Goal: Information Seeking & Learning: Learn about a topic

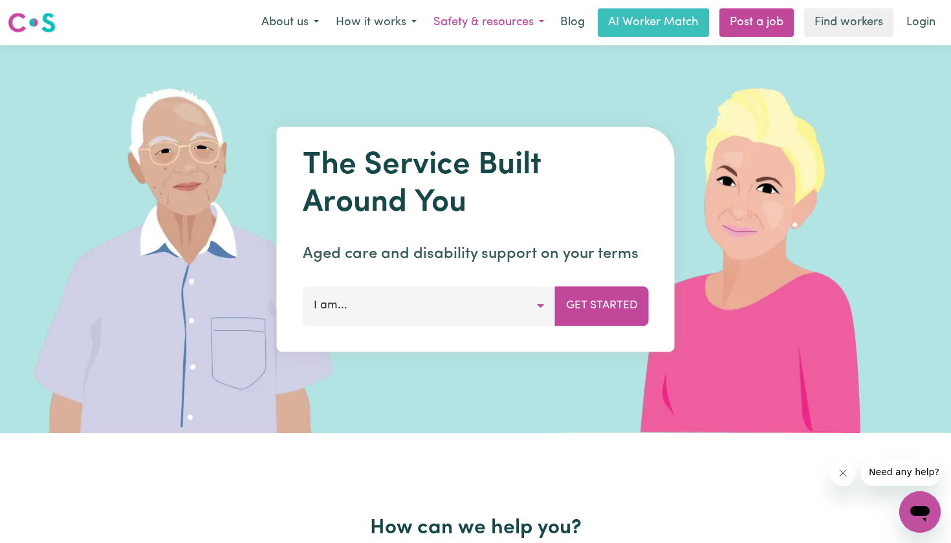
click at [521, 14] on button "Safety & resources" at bounding box center [488, 22] width 127 height 27
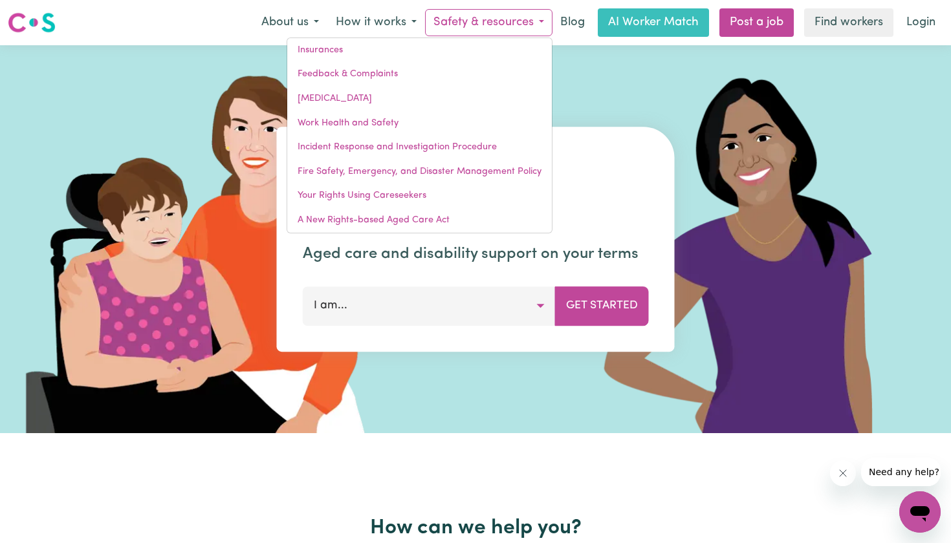
click at [475, 17] on button "Safety & resources" at bounding box center [488, 22] width 127 height 27
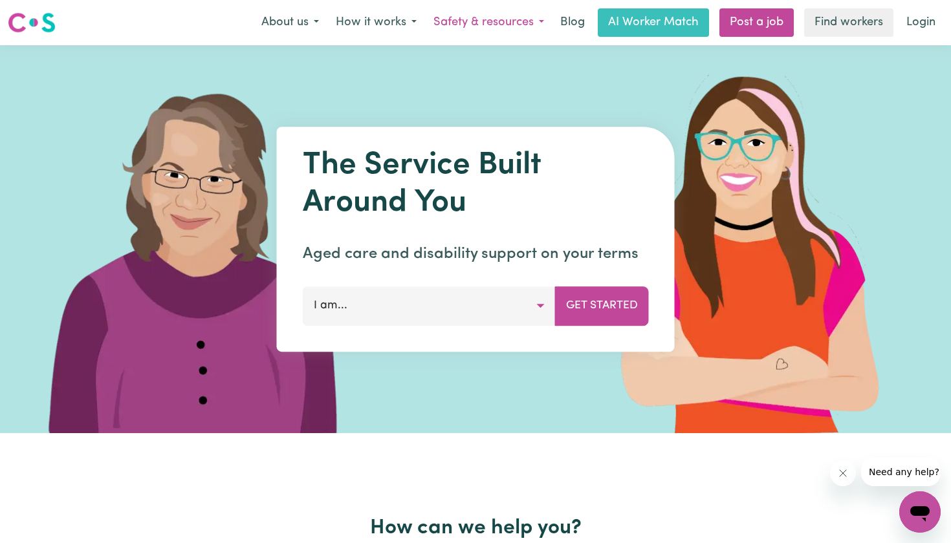
click at [534, 25] on button "Safety & resources" at bounding box center [488, 22] width 127 height 27
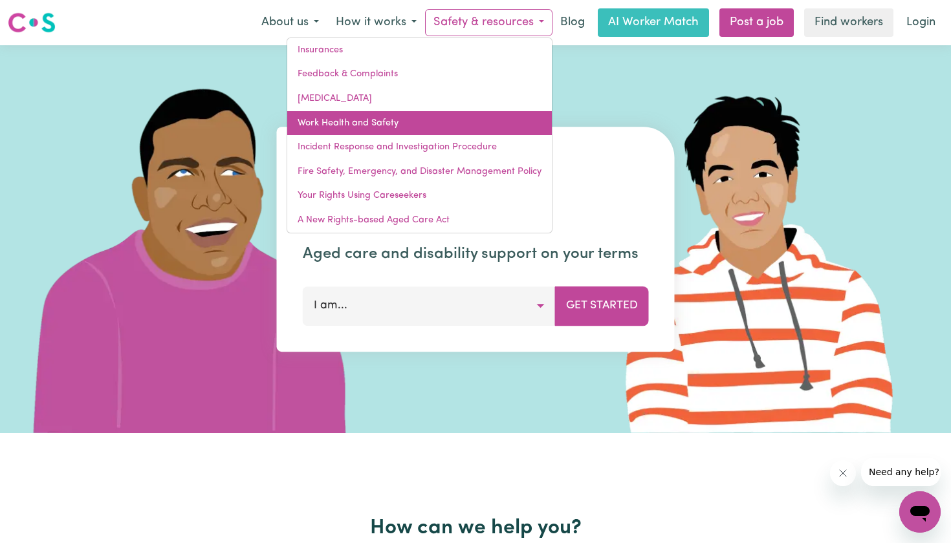
click at [391, 124] on link "Work Health and Safety" at bounding box center [419, 123] width 265 height 25
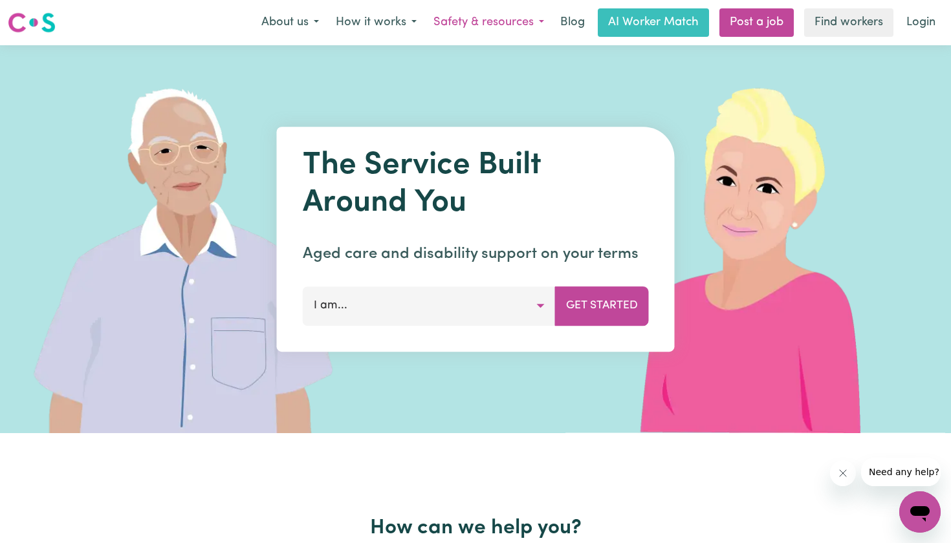
click at [525, 22] on button "Safety & resources" at bounding box center [488, 22] width 127 height 27
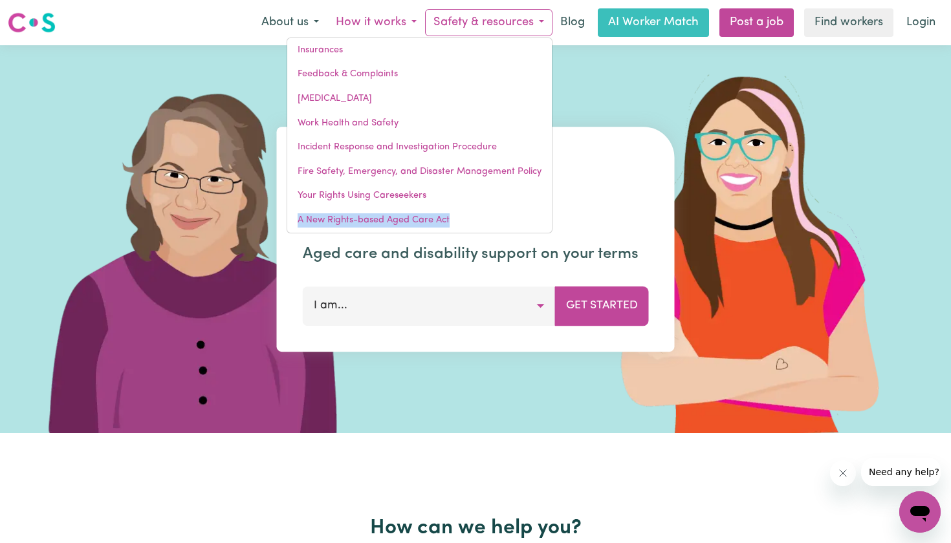
click at [385, 16] on button "How it works" at bounding box center [376, 22] width 98 height 27
click at [373, 25] on button "How it works" at bounding box center [376, 22] width 98 height 27
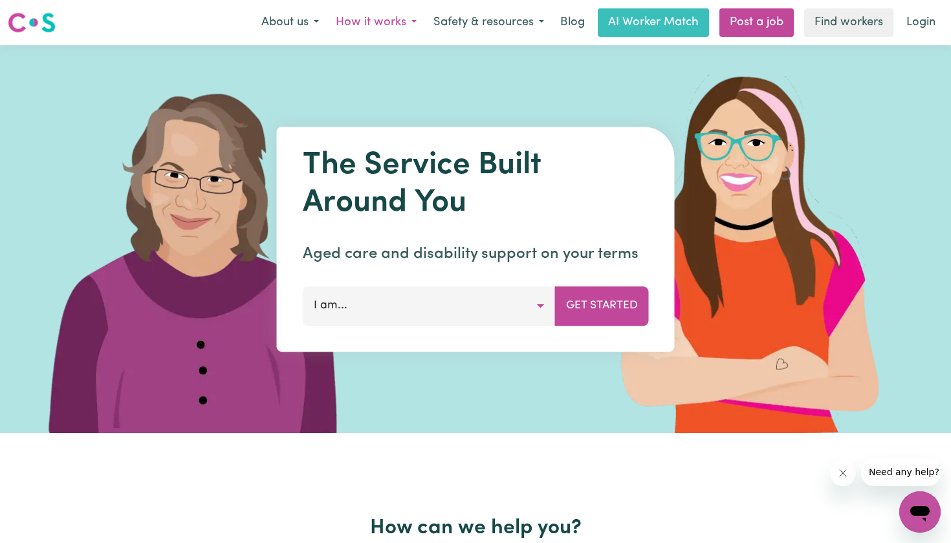
click at [387, 22] on button "How it works" at bounding box center [376, 22] width 98 height 27
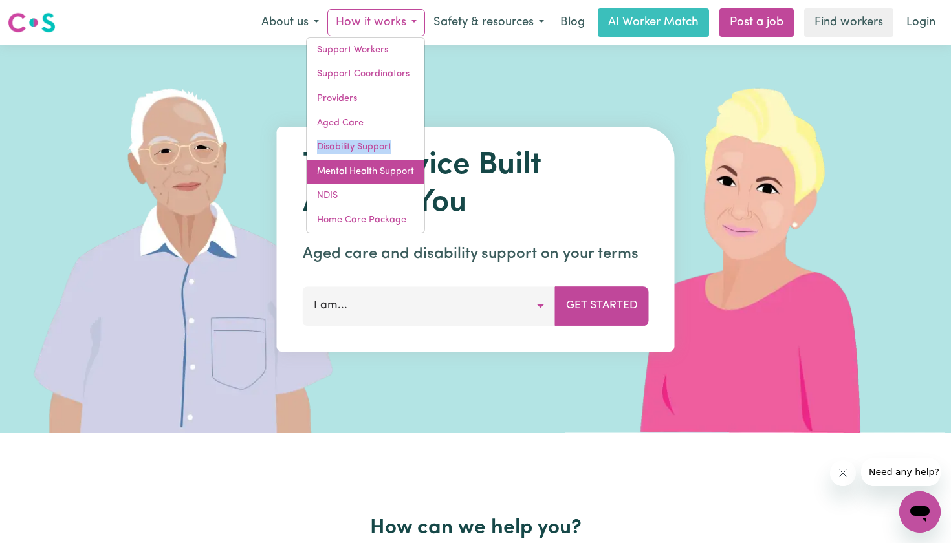
click at [377, 164] on link "Mental Health Support" at bounding box center [366, 172] width 118 height 25
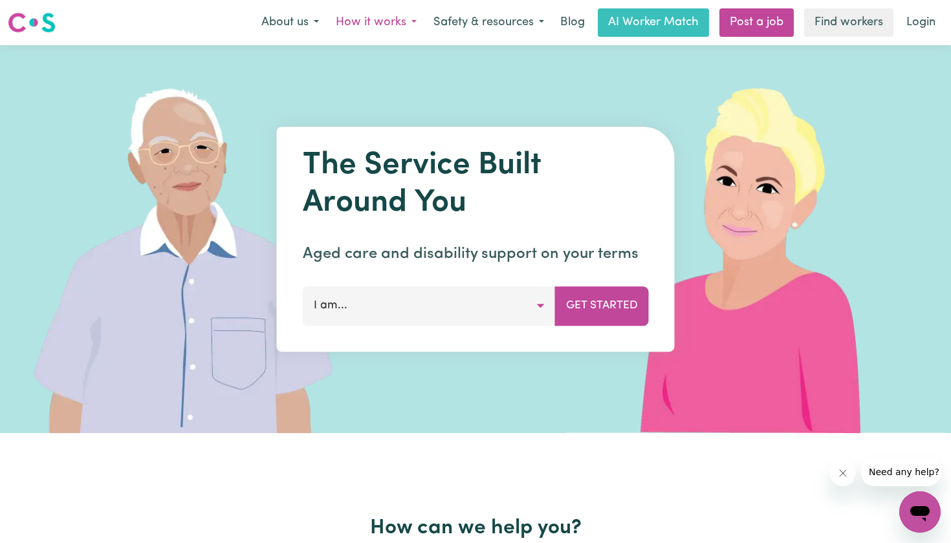
click at [418, 23] on button "How it works" at bounding box center [376, 22] width 98 height 27
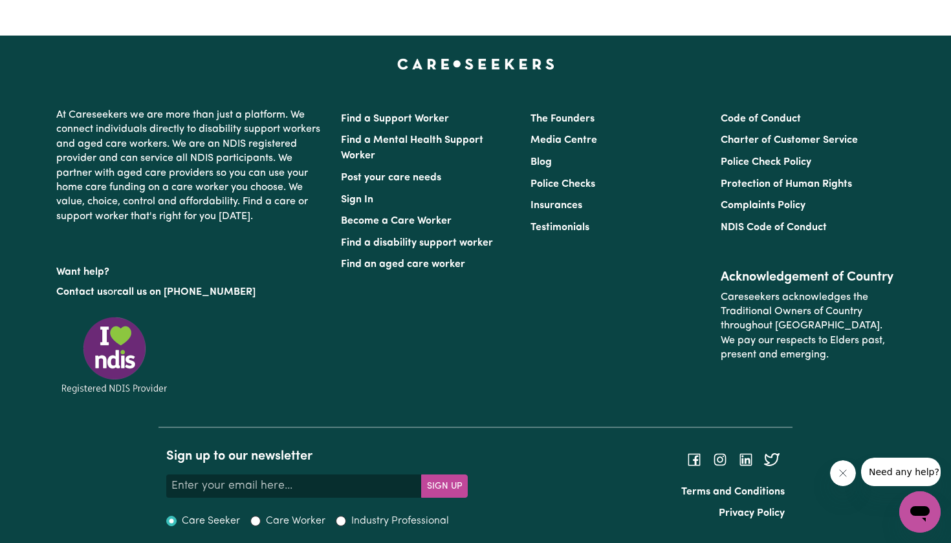
scroll to position [2353, 0]
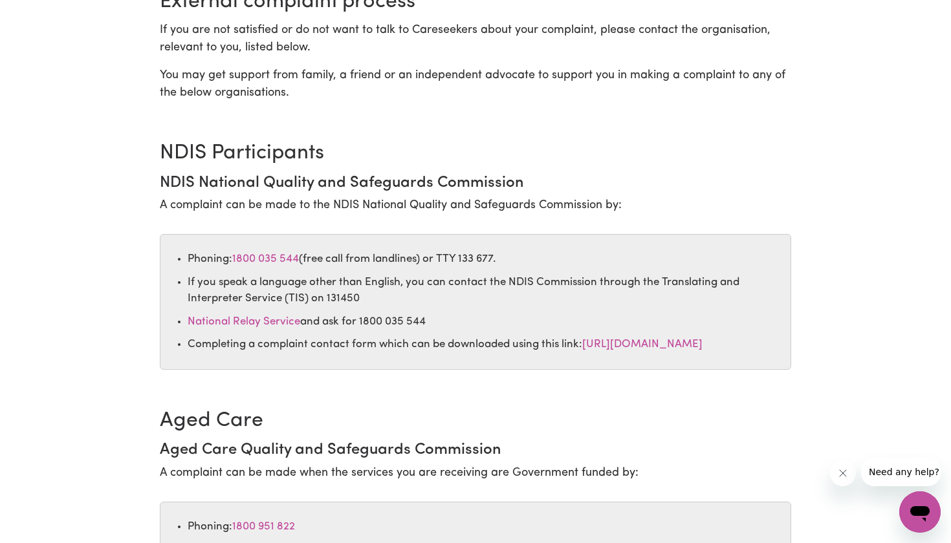
scroll to position [655, 0]
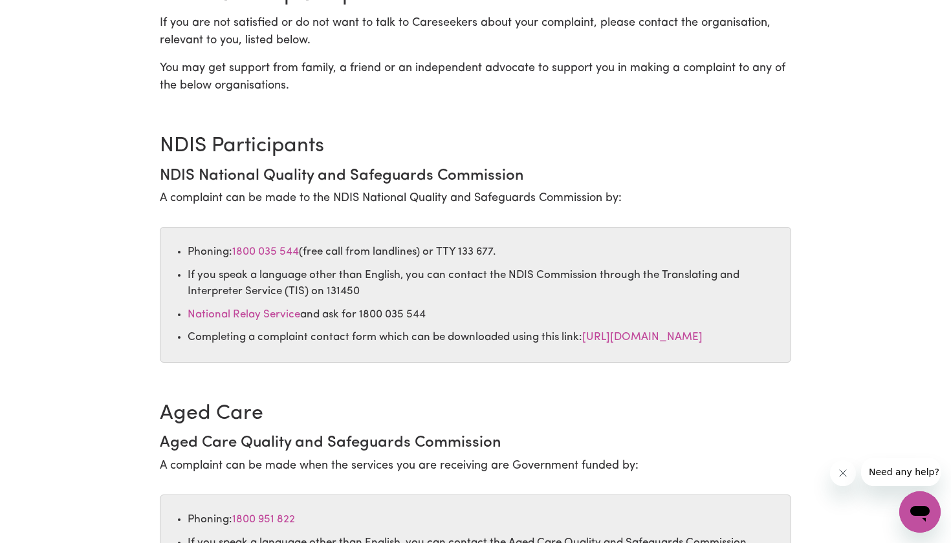
drag, startPoint x: 158, startPoint y: 142, endPoint x: 510, endPoint y: 365, distance: 417.2
click at [510, 365] on div "Careseekers genuinely welcomes and encourages all people using its platform to …" at bounding box center [475, 186] width 647 height 1291
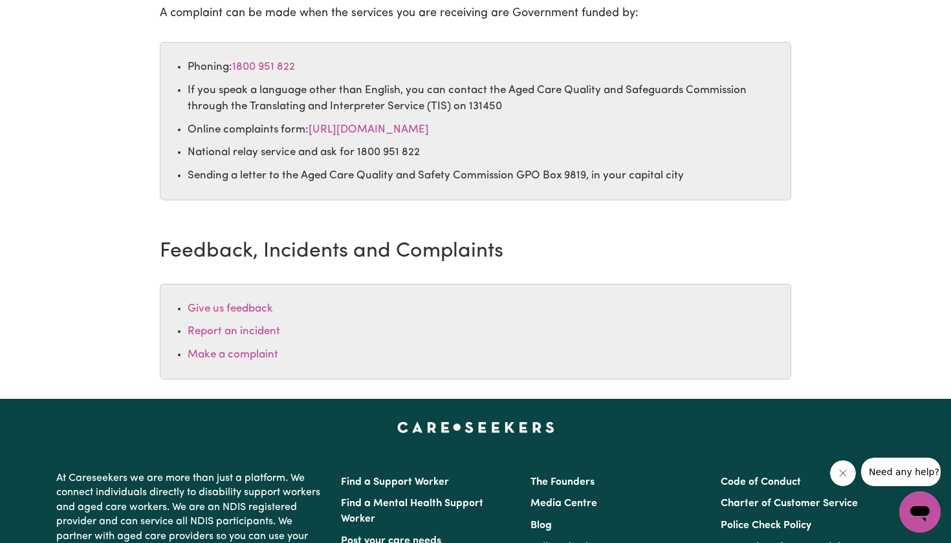
scroll to position [1110, 0]
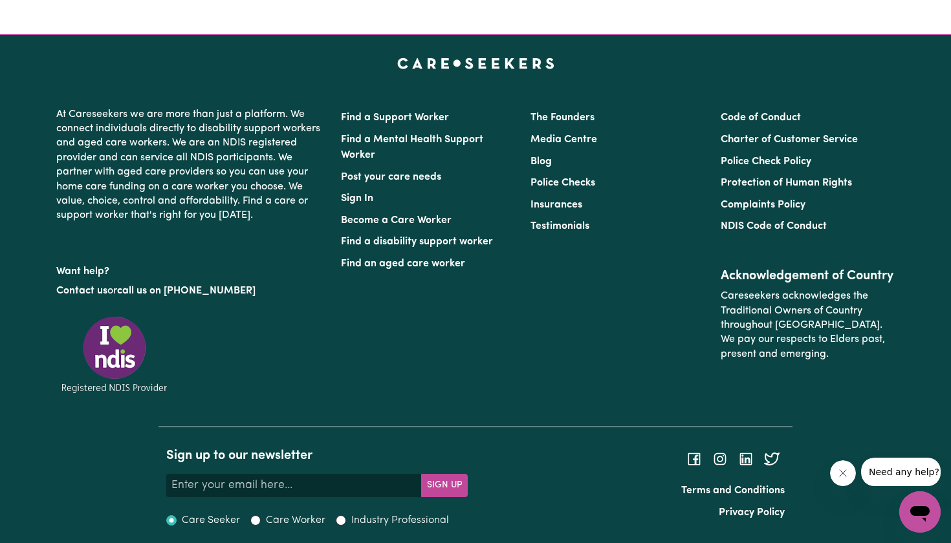
scroll to position [3648, 0]
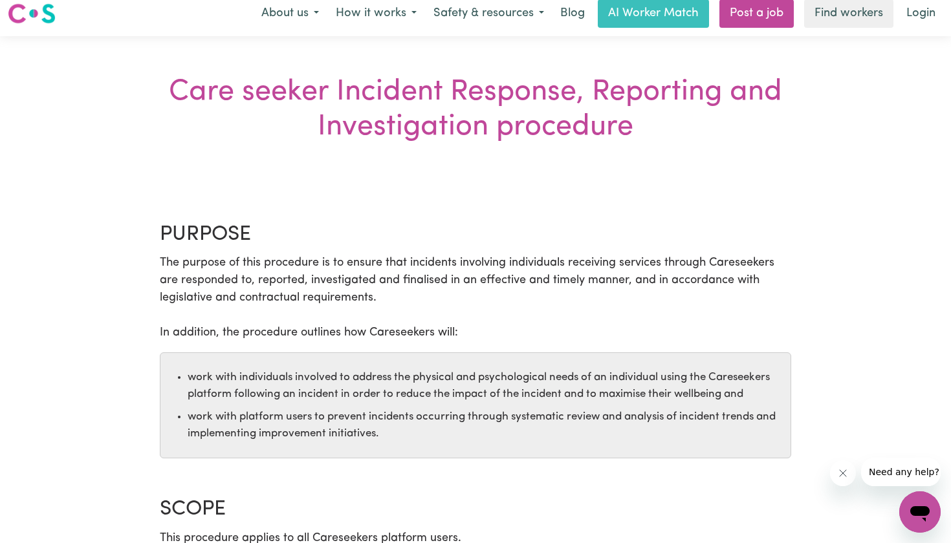
scroll to position [12, 0]
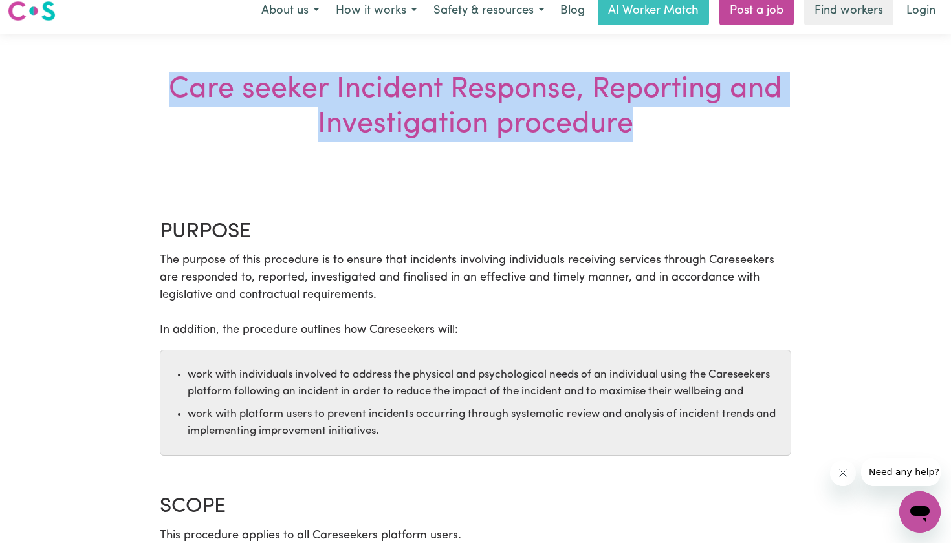
drag, startPoint x: 171, startPoint y: 83, endPoint x: 666, endPoint y: 133, distance: 497.3
click at [666, 133] on div "Care seeker Incident Response, Reporting and Investigation procedure" at bounding box center [475, 107] width 621 height 70
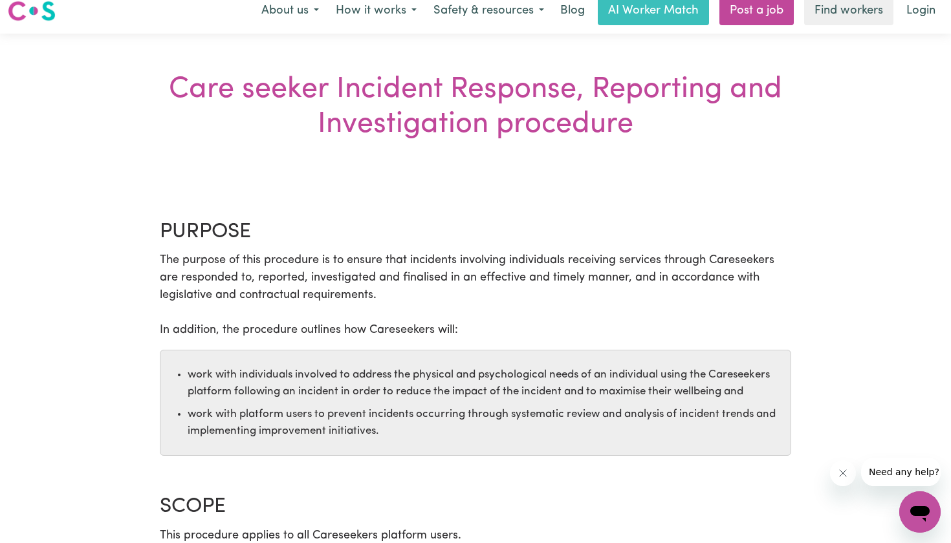
click at [471, 114] on div "Care seeker Incident Response, Reporting and Investigation procedure" at bounding box center [475, 107] width 621 height 70
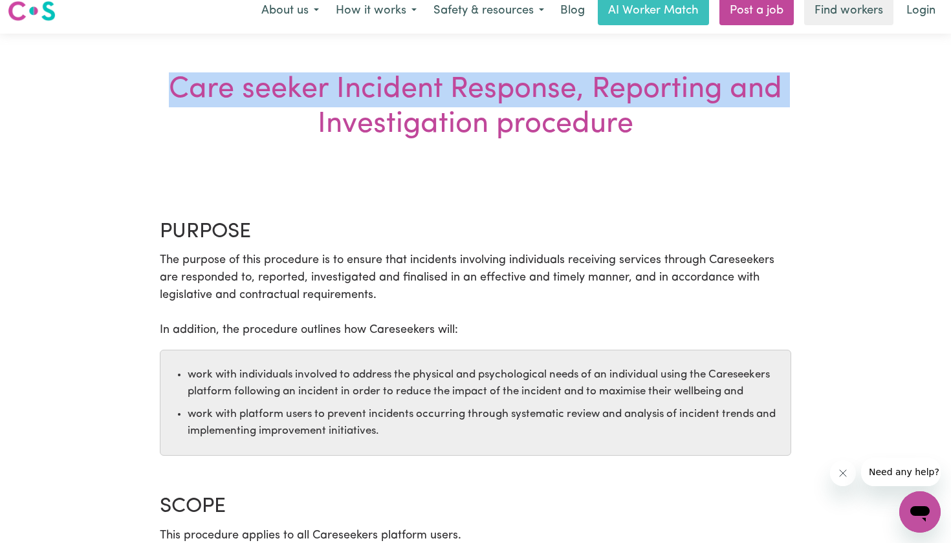
drag, startPoint x: 172, startPoint y: 88, endPoint x: 297, endPoint y: 114, distance: 127.5
click at [297, 114] on div "Care seeker Incident Response, Reporting and Investigation procedure" at bounding box center [475, 107] width 621 height 70
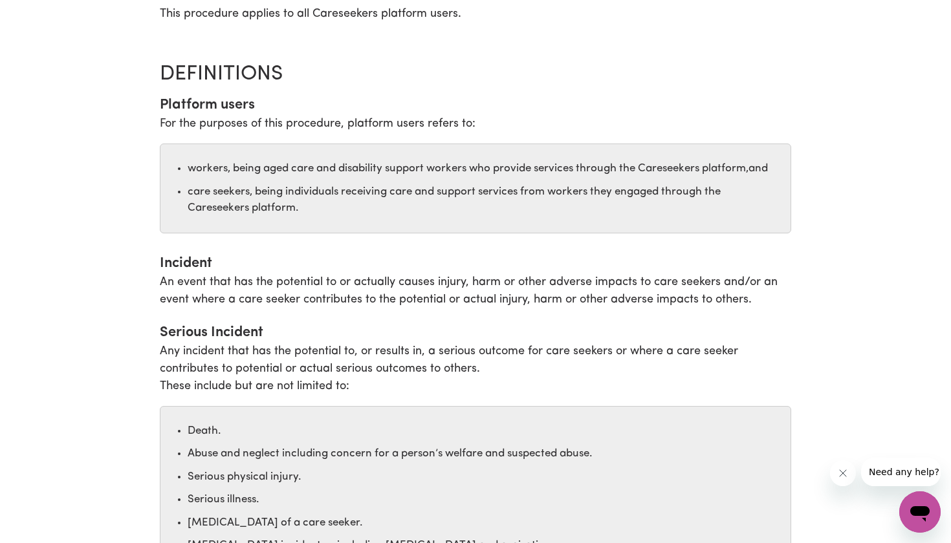
scroll to position [535, 0]
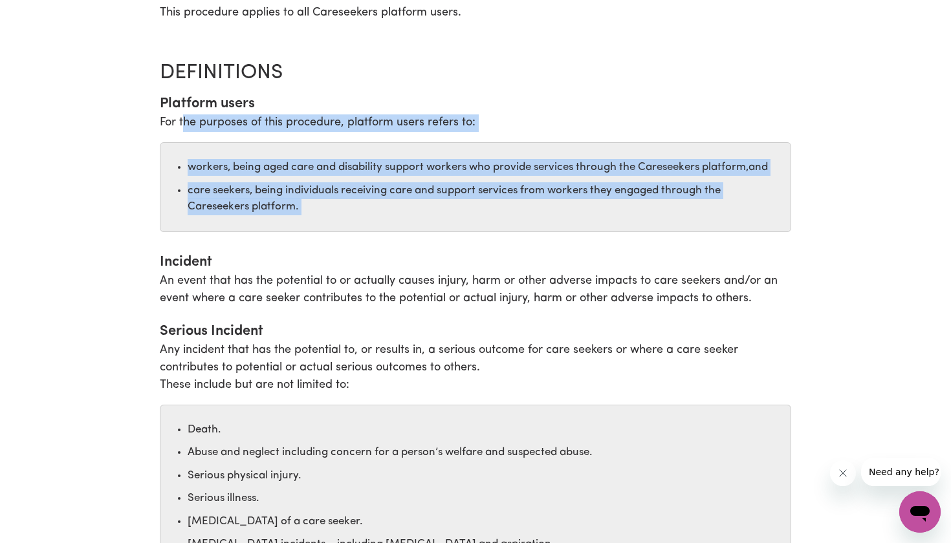
drag, startPoint x: 182, startPoint y: 120, endPoint x: 518, endPoint y: 246, distance: 358.6
click at [518, 246] on div "DEFINITIONS Platform users For the purposes of this procedure, platform users r…" at bounding box center [475, 461] width 631 height 800
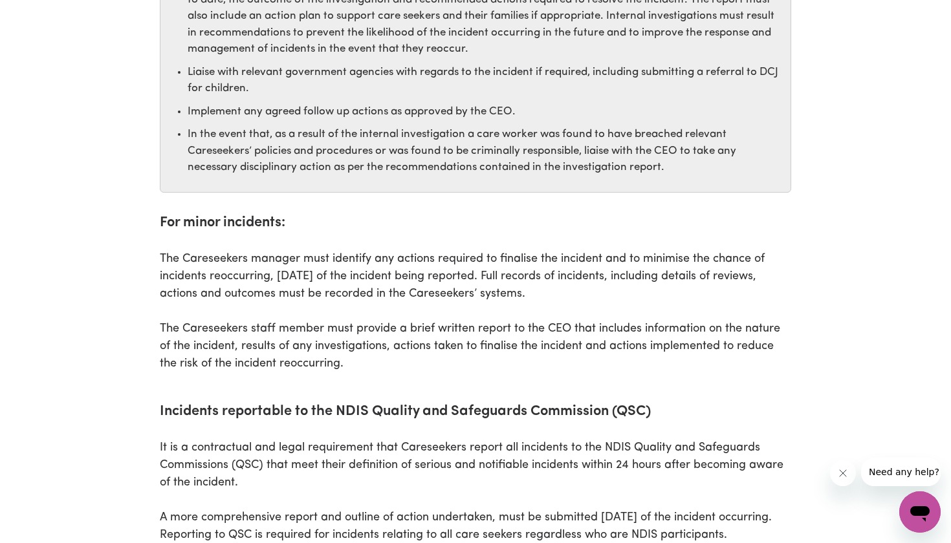
scroll to position [3188, 0]
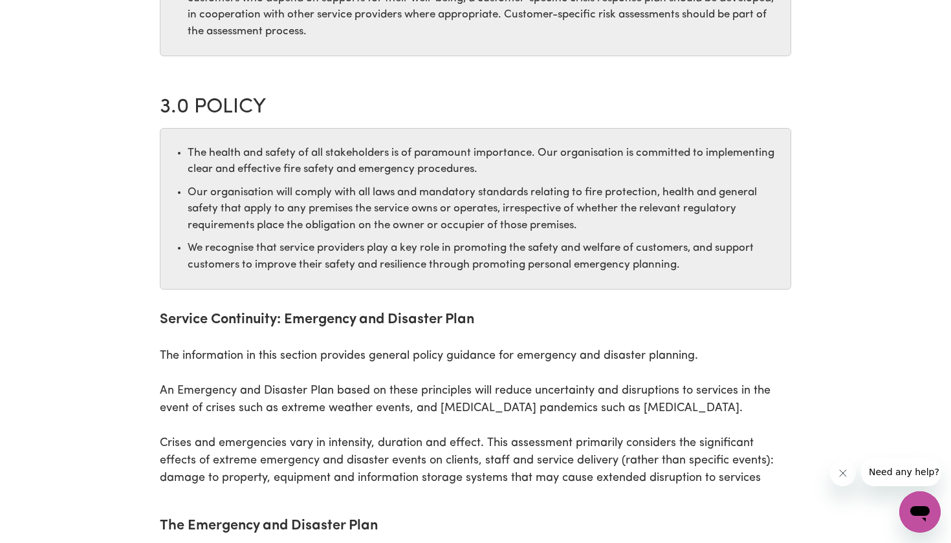
scroll to position [1396, 0]
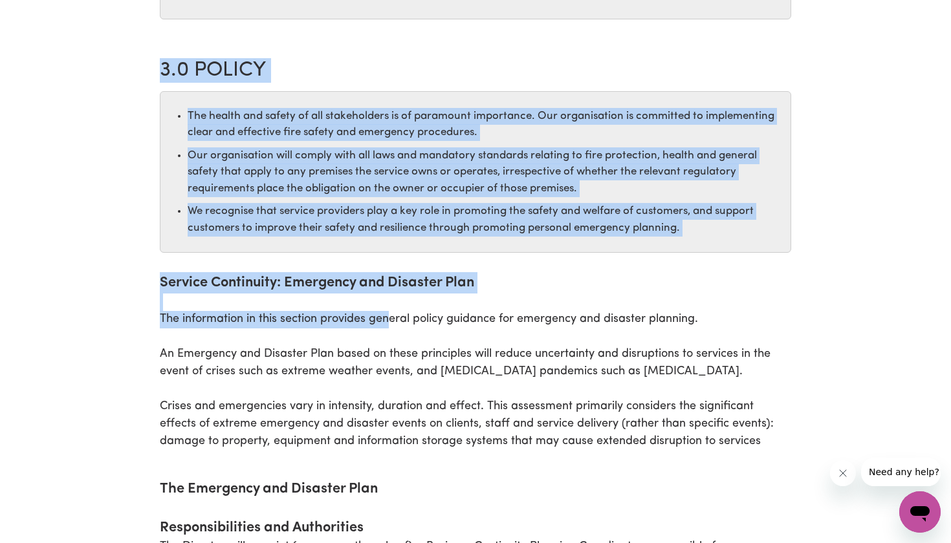
drag, startPoint x: 159, startPoint y: 59, endPoint x: 389, endPoint y: 307, distance: 337.7
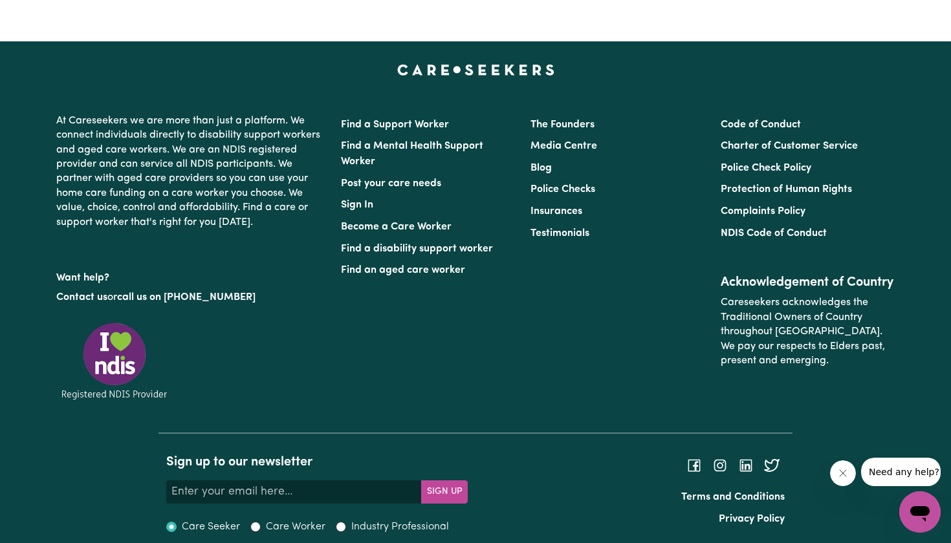
scroll to position [4840, 0]
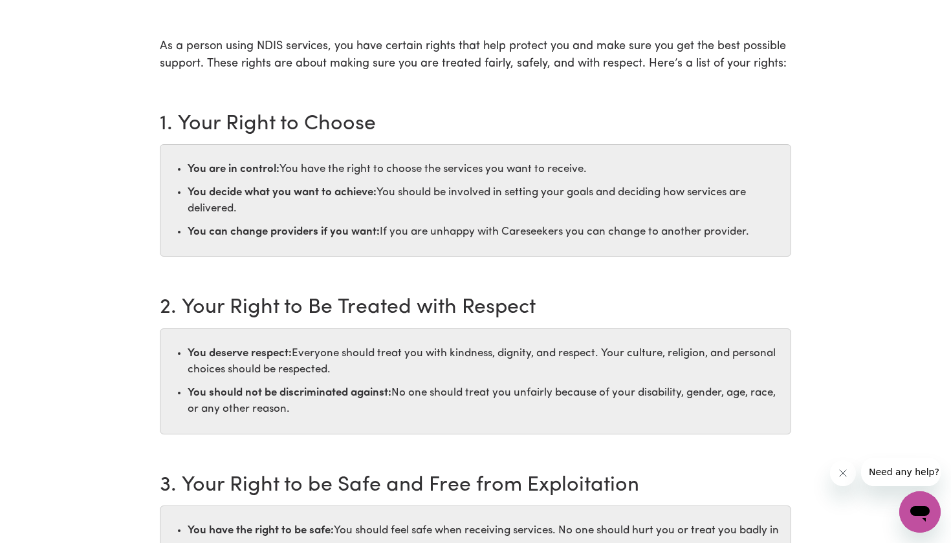
scroll to position [162, 0]
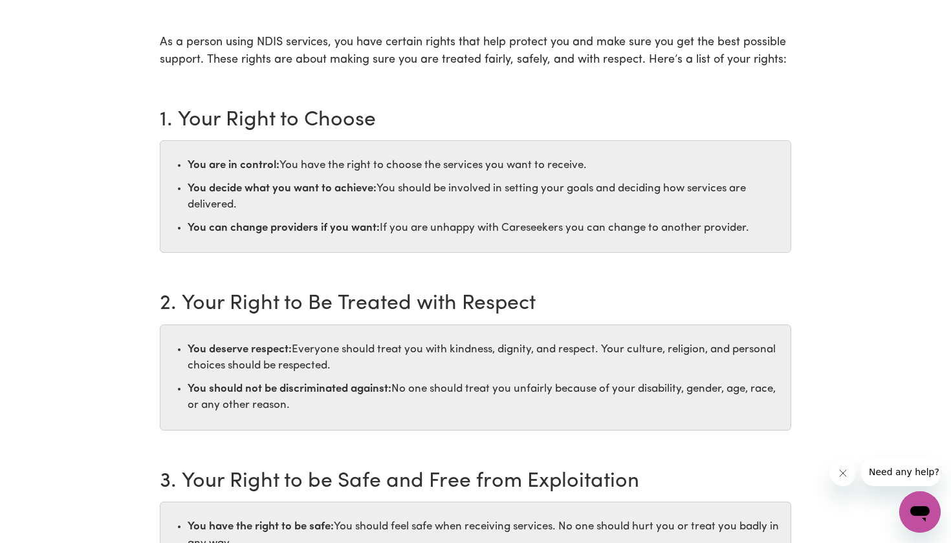
drag, startPoint x: 232, startPoint y: 161, endPoint x: 312, endPoint y: 249, distance: 119.0
click at [313, 249] on ul "You are in control: You have the right to choose the services you want to recei…" at bounding box center [475, 196] width 631 height 113
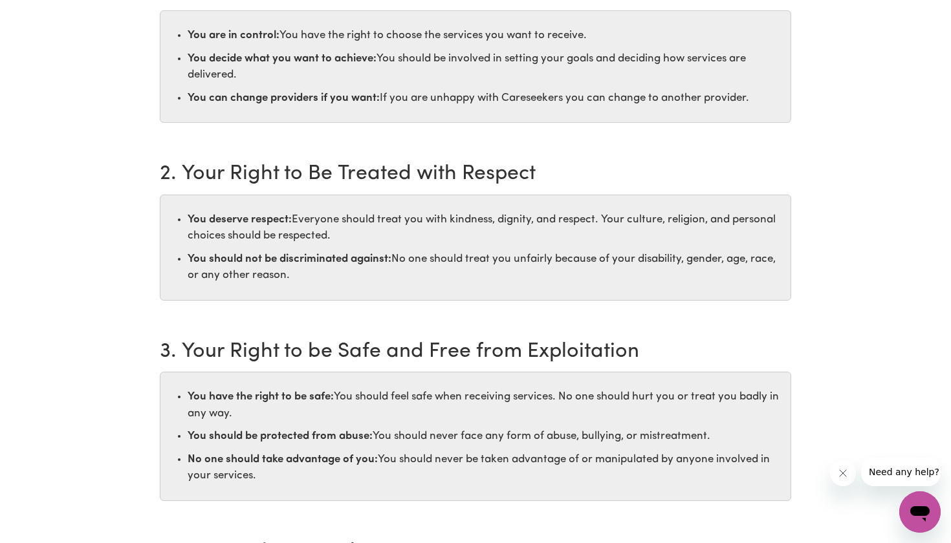
scroll to position [300, 0]
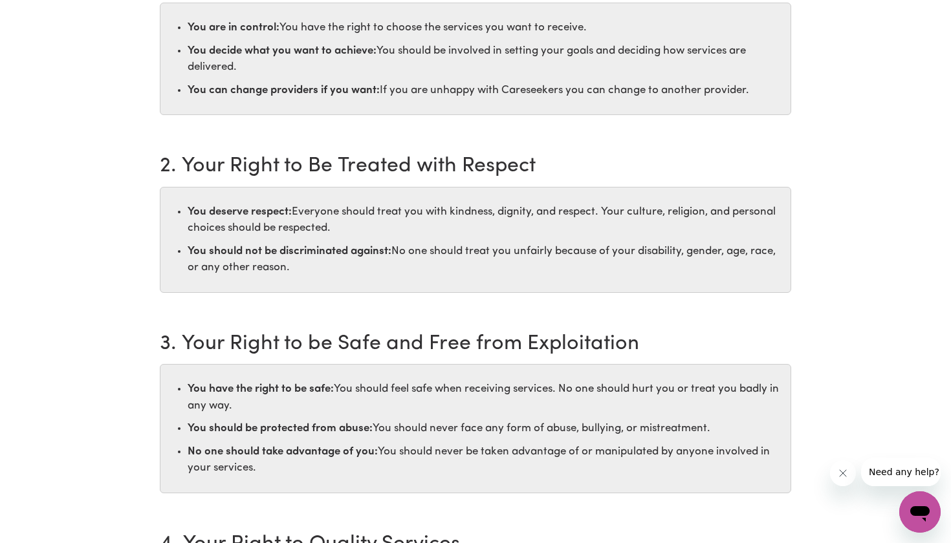
drag, startPoint x: 210, startPoint y: 204, endPoint x: 360, endPoint y: 271, distance: 164.4
click at [362, 271] on ul "You deserve respect: Everyone should treat you with kindness, dignity, and resp…" at bounding box center [475, 240] width 631 height 106
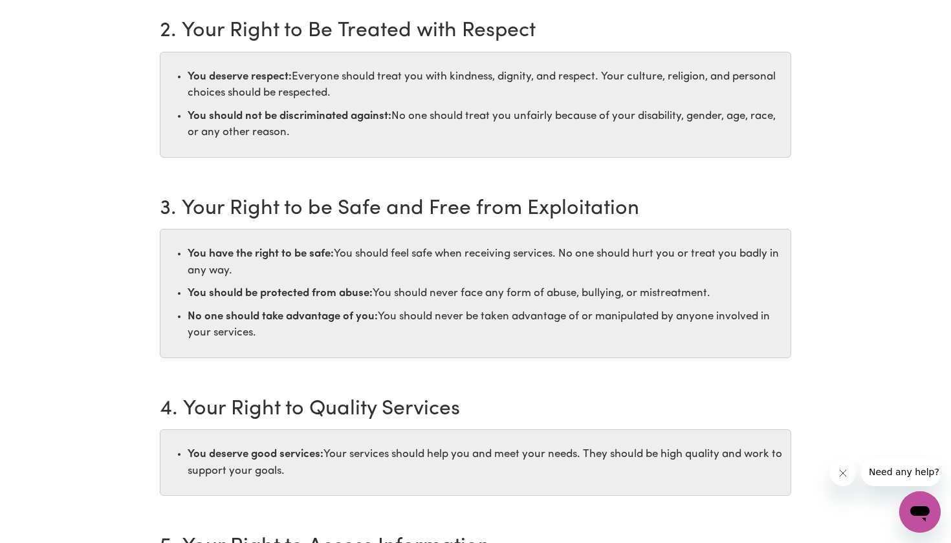
scroll to position [438, 0]
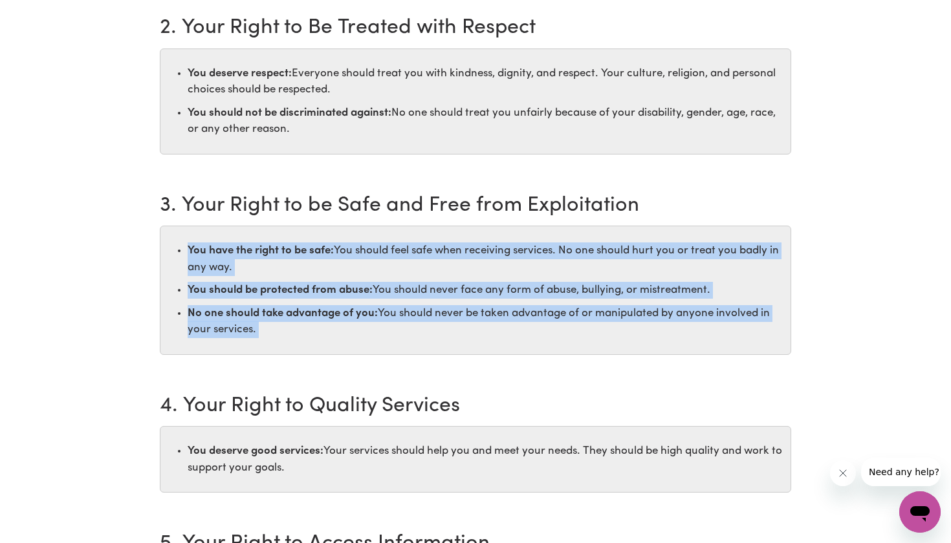
drag, startPoint x: 228, startPoint y: 241, endPoint x: 334, endPoint y: 367, distance: 165.3
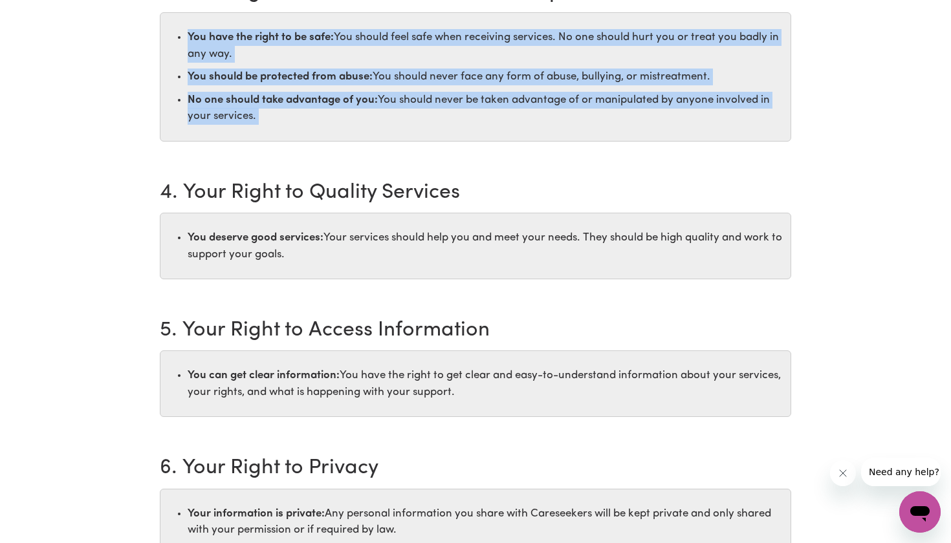
scroll to position [653, 0]
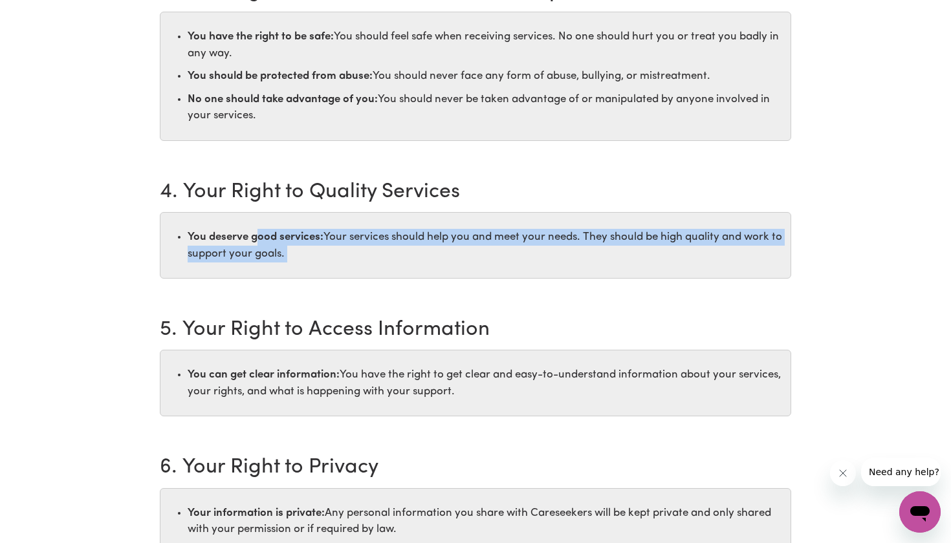
drag, startPoint x: 258, startPoint y: 238, endPoint x: 413, endPoint y: 302, distance: 167.3
click at [416, 303] on div "As a person using NDIS services, you have certain rights that help protect you …" at bounding box center [475, 413] width 631 height 1739
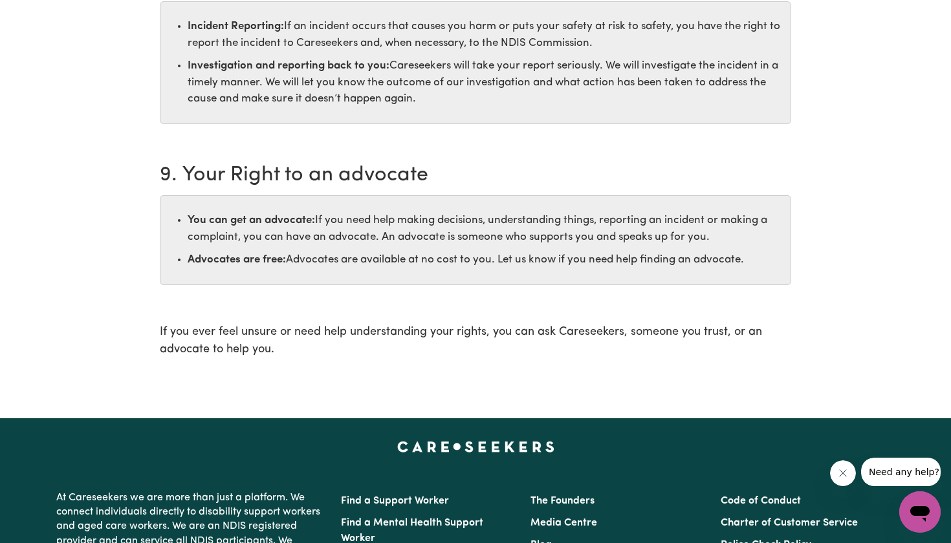
scroll to position [1518, 0]
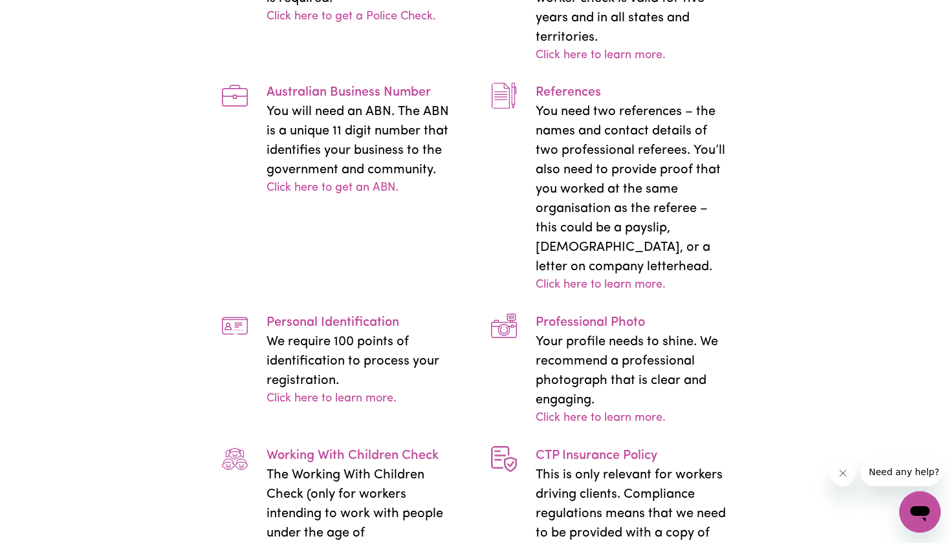
scroll to position [2887, 0]
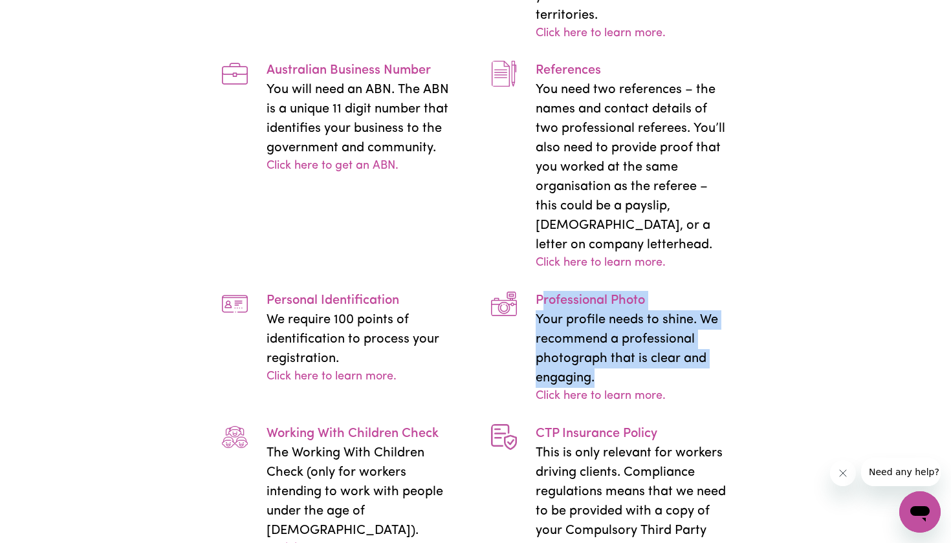
drag, startPoint x: 540, startPoint y: 267, endPoint x: 642, endPoint y: 341, distance: 125.5
click at [642, 341] on div "Professional Photo Your profile needs to shine. We recommend a professional pho…" at bounding box center [631, 348] width 193 height 114
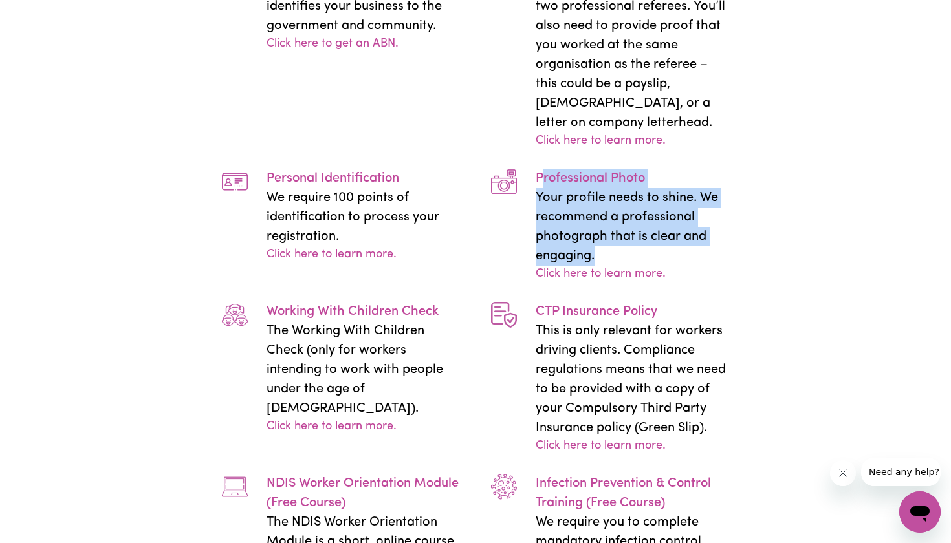
scroll to position [3029, 0]
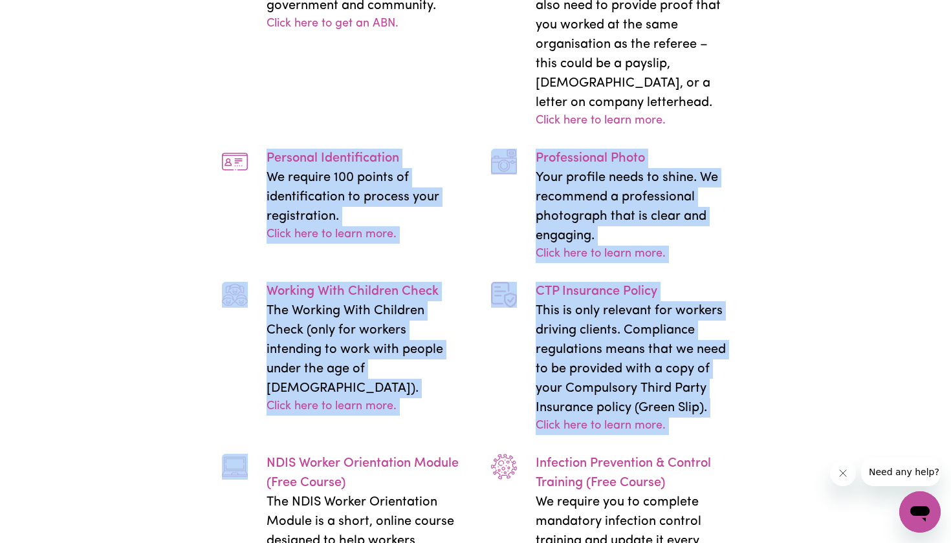
drag, startPoint x: 269, startPoint y: 127, endPoint x: 340, endPoint y: 413, distance: 294.6
click at [340, 413] on div "Police Check An up to date police check (obtained in the last 12 months) is req…" at bounding box center [475, 216] width 539 height 937
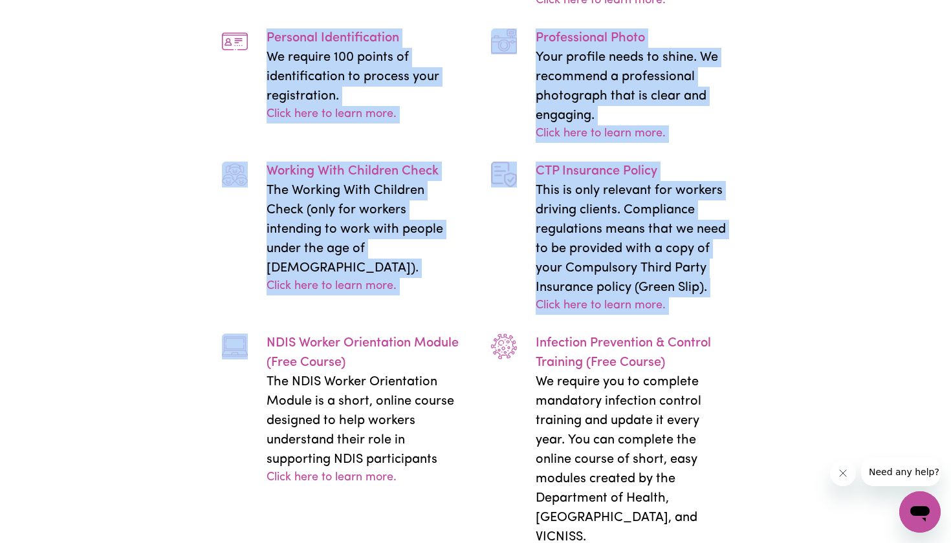
scroll to position [3161, 0]
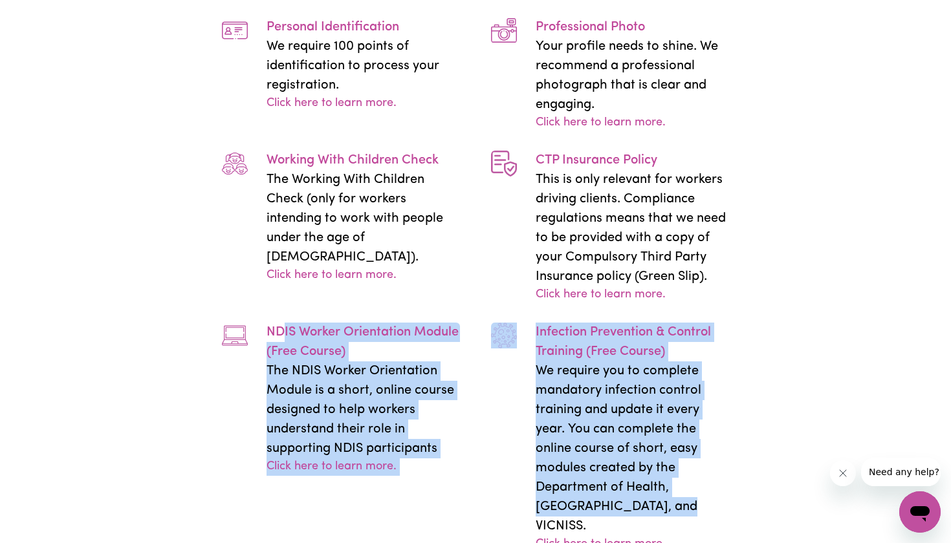
drag, startPoint x: 280, startPoint y: 300, endPoint x: 623, endPoint y: 460, distance: 378.8
click at [623, 460] on div "Police Check An up to date police check (obtained in the last 12 months) is req…" at bounding box center [475, 84] width 539 height 937
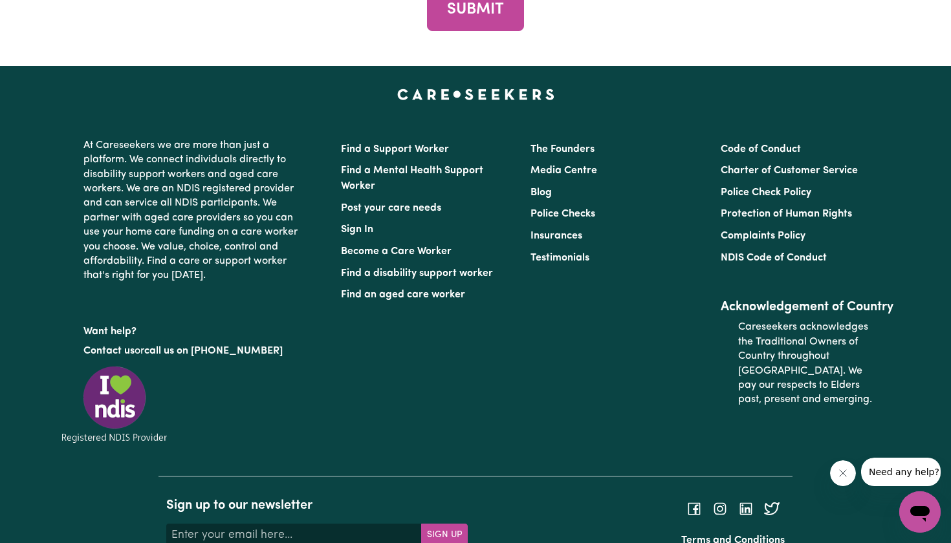
scroll to position [6053, 0]
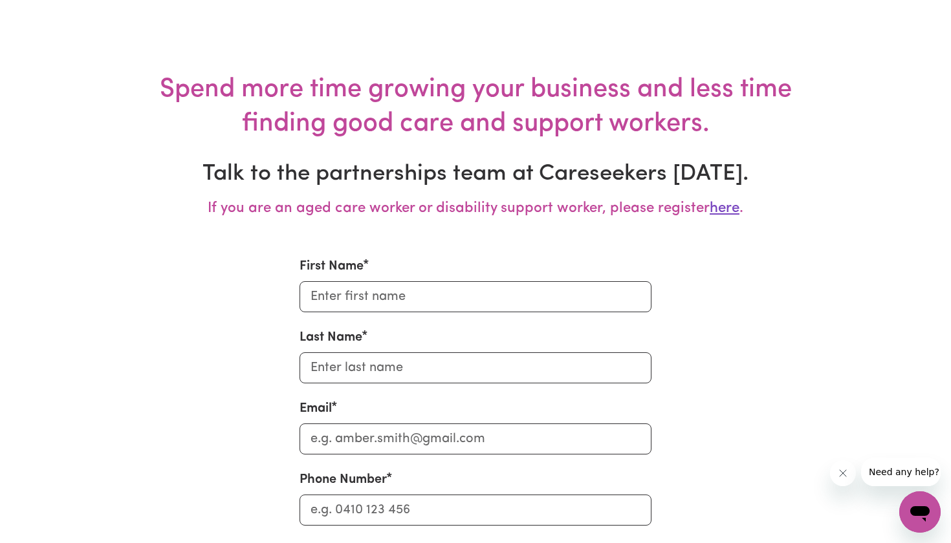
scroll to position [5469, 0]
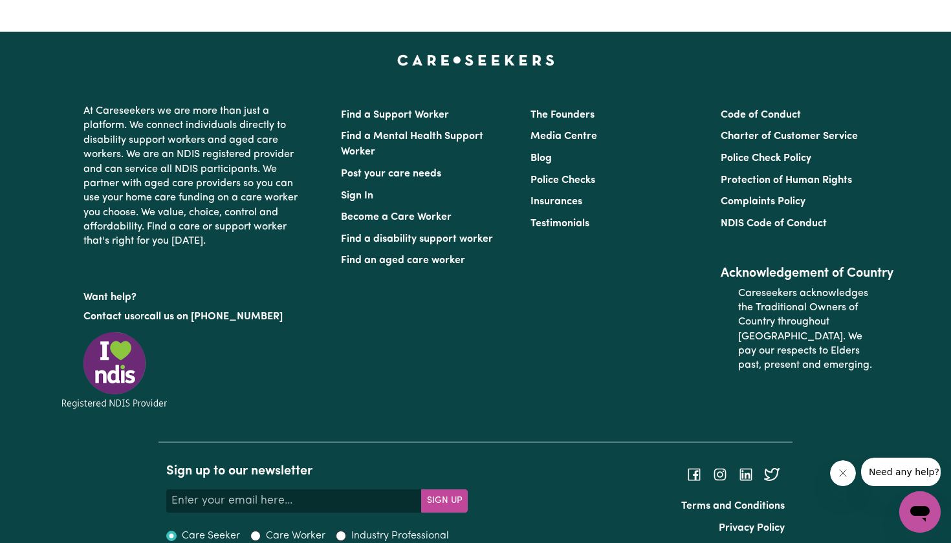
scroll to position [4942, 0]
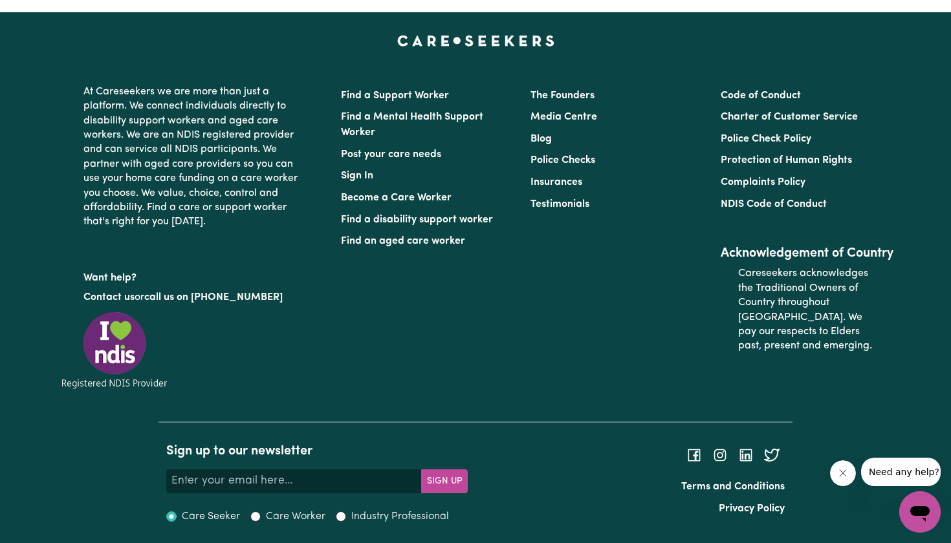
scroll to position [4955, 0]
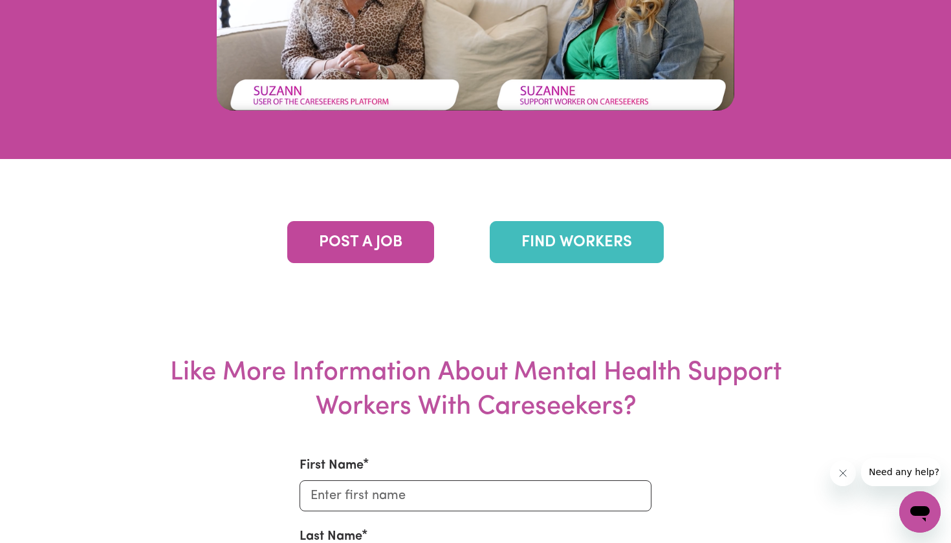
scroll to position [4766, 0]
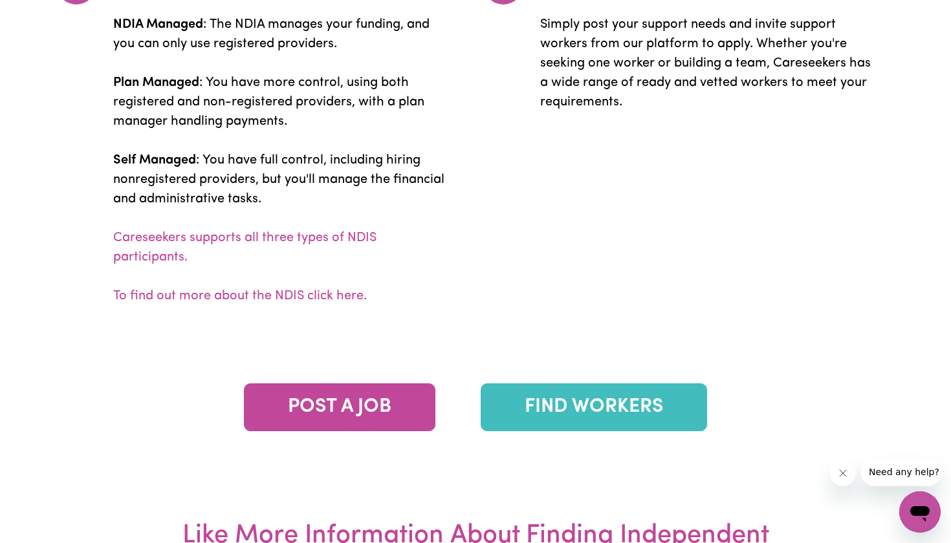
scroll to position [2814, 0]
